Goal: Information Seeking & Learning: Learn about a topic

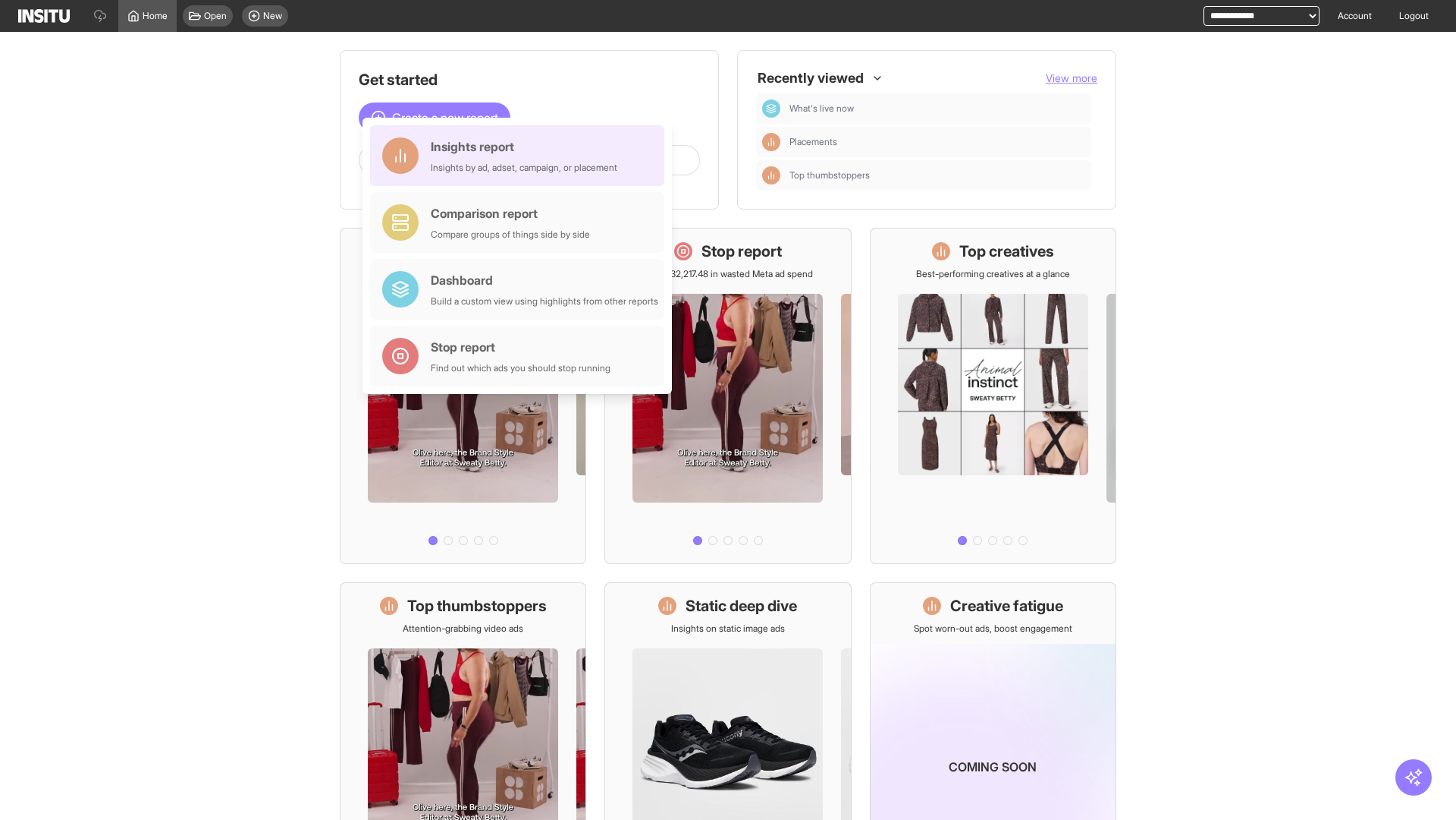
click at [521, 156] on div "Insights report Insights by ad, adset, campaign, or placement" at bounding box center [524, 156] width 186 height 37
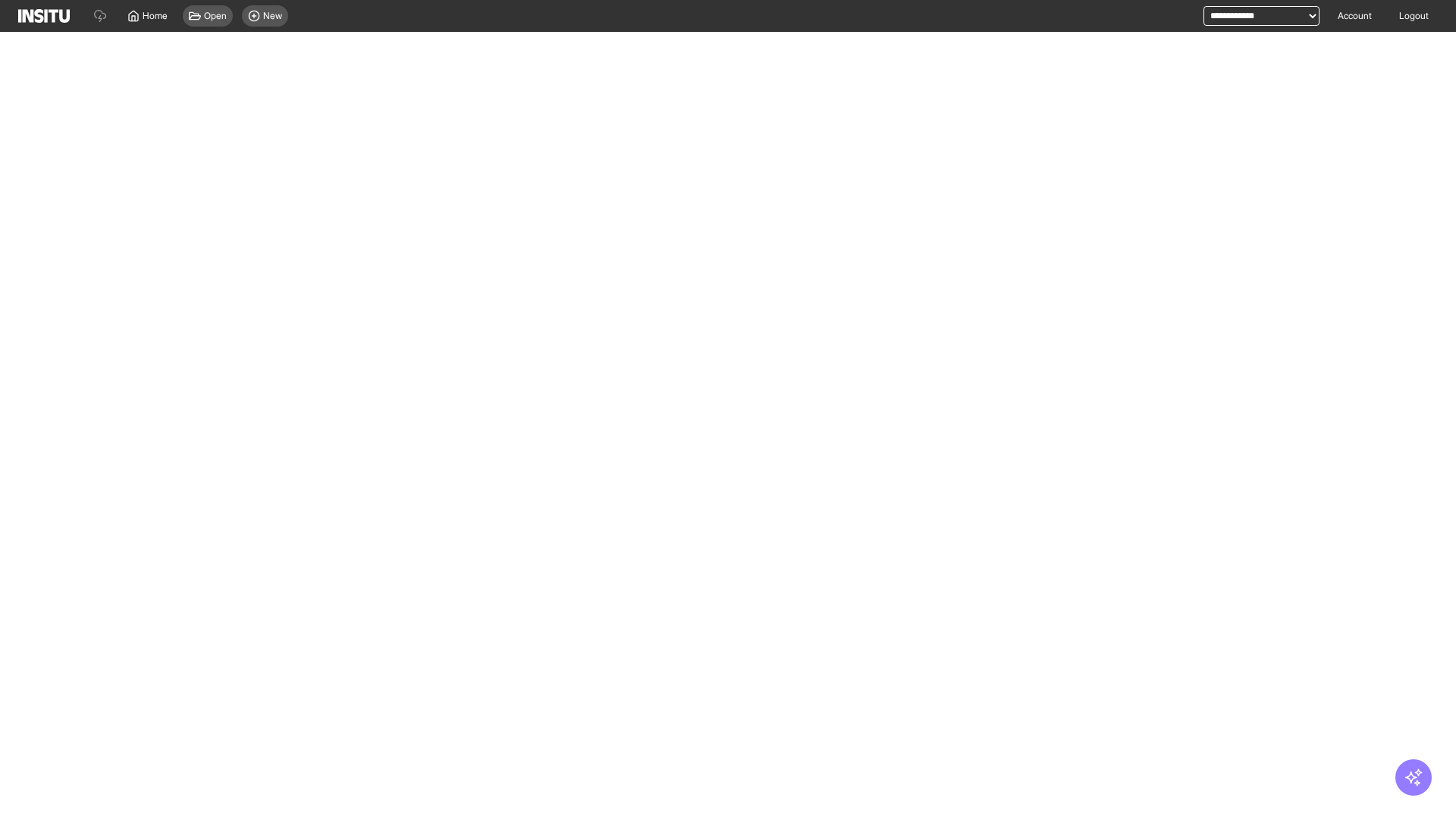
select select "**"
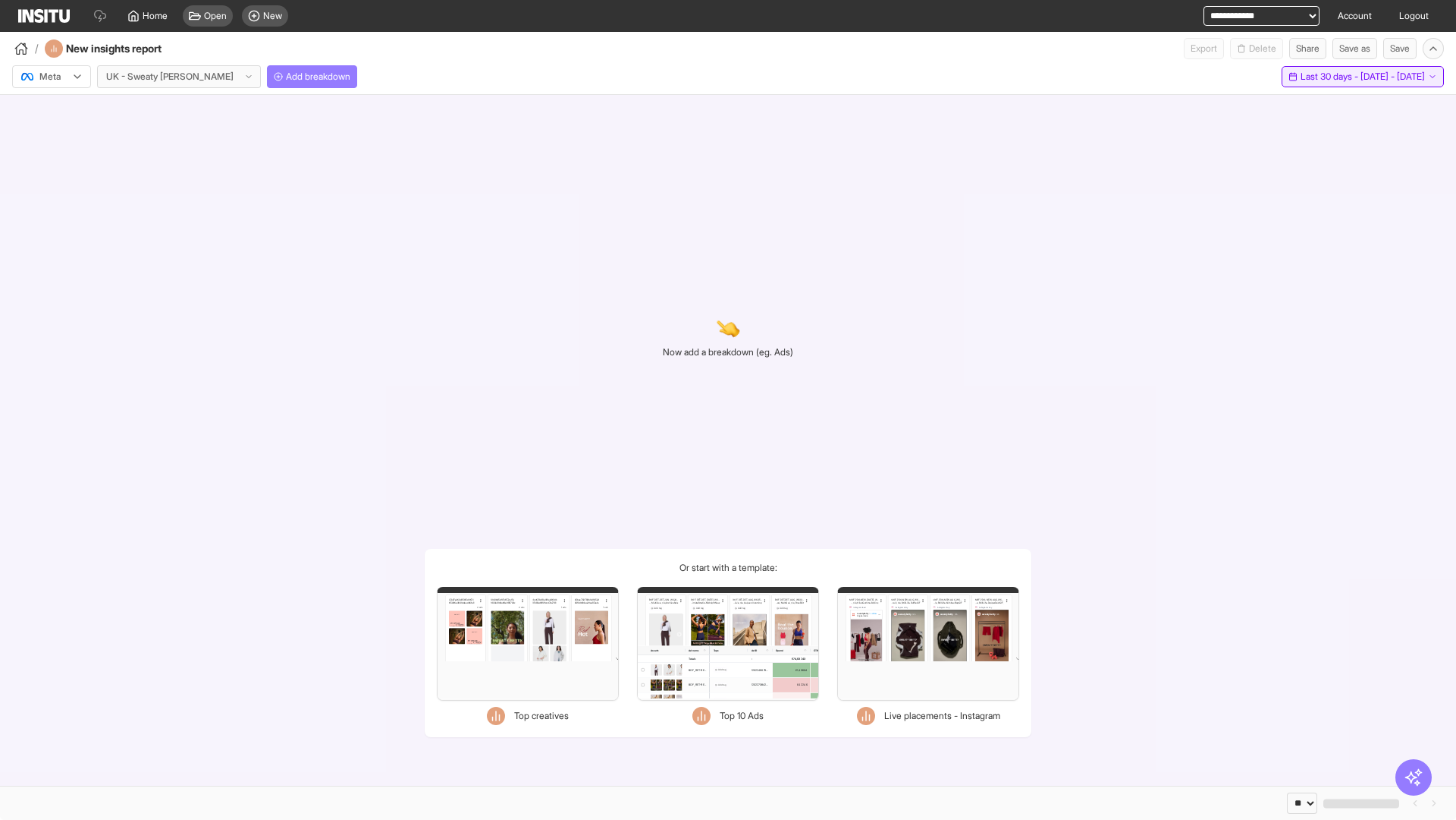
click at [1331, 77] on span "Last 30 days - [DATE] - [DATE]" at bounding box center [1364, 77] width 125 height 12
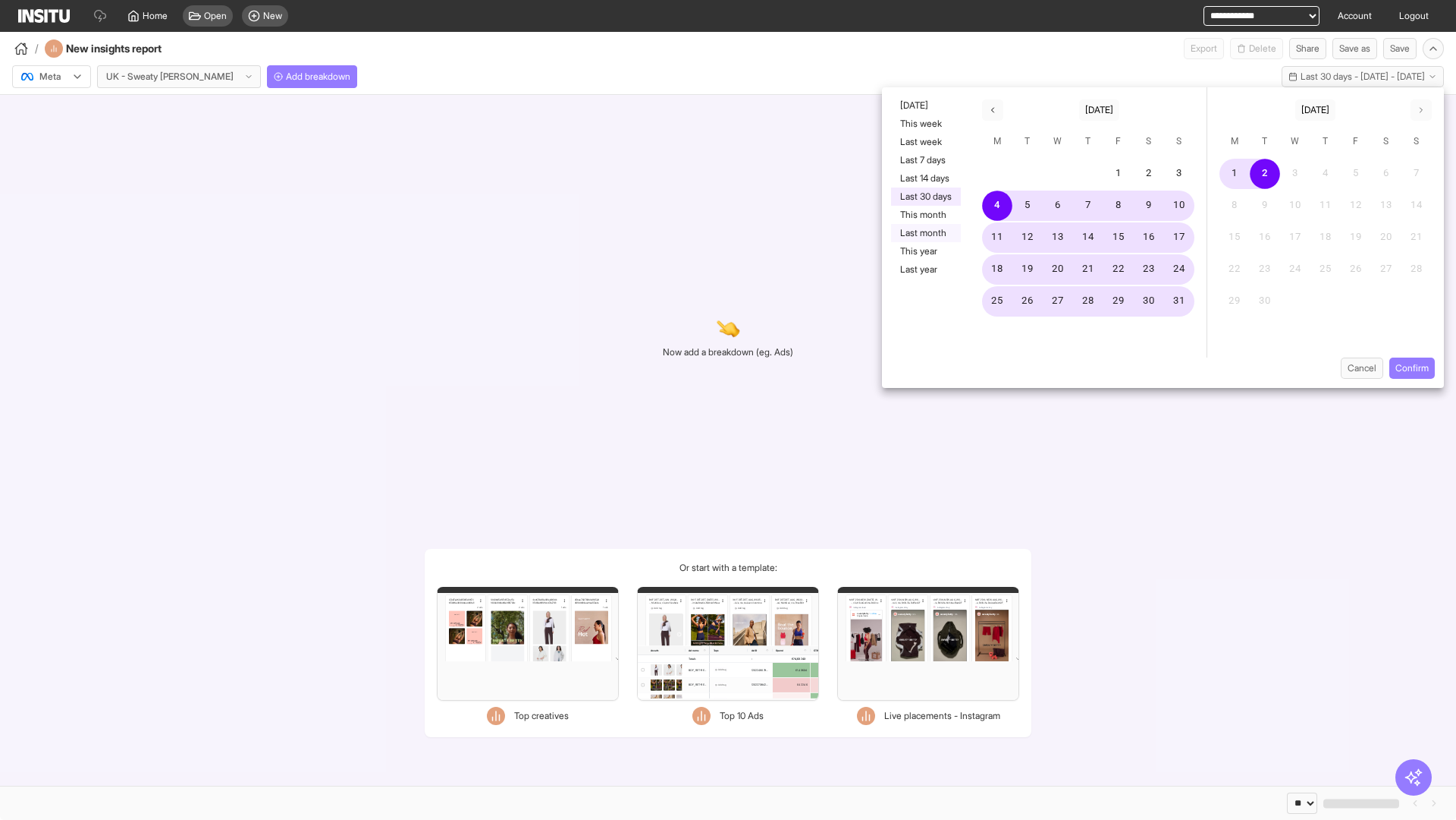
click at [924, 233] on button "Last month" at bounding box center [926, 233] width 70 height 18
